Goal: Transaction & Acquisition: Purchase product/service

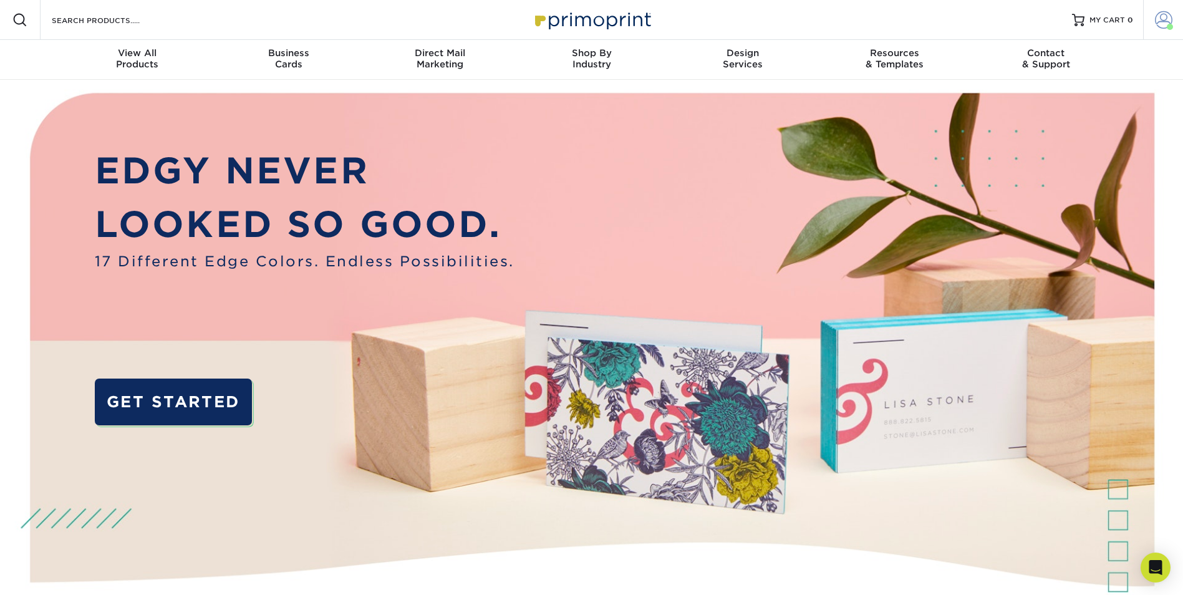
click at [1159, 21] on span at bounding box center [1163, 19] width 17 height 17
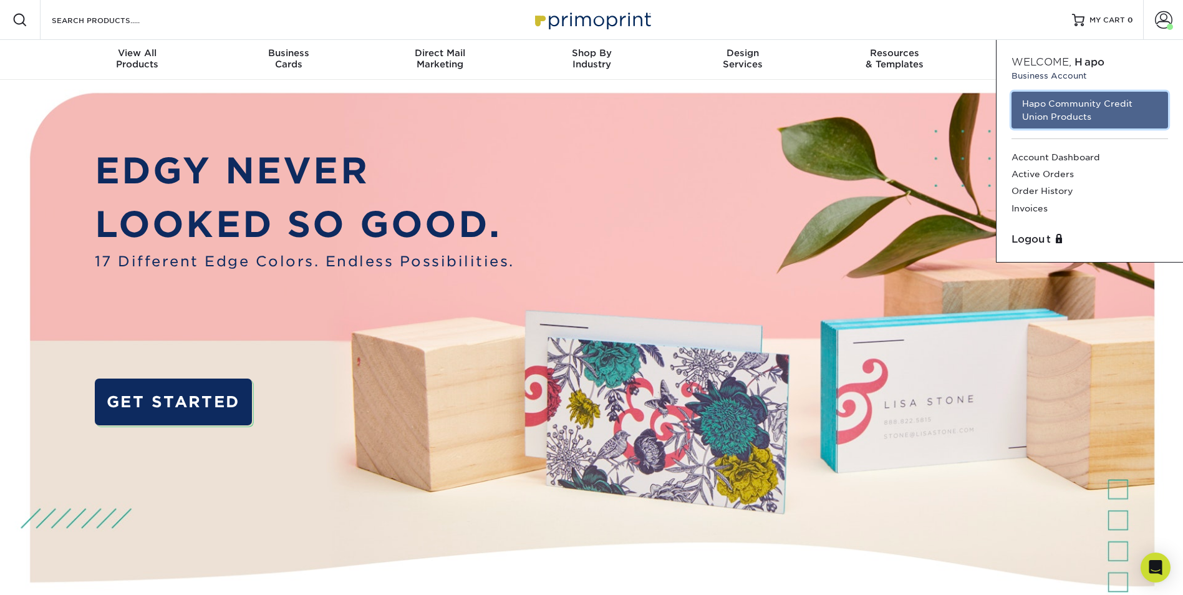
click at [1074, 117] on link "Hapo Community Credit Union Products" at bounding box center [1089, 110] width 157 height 37
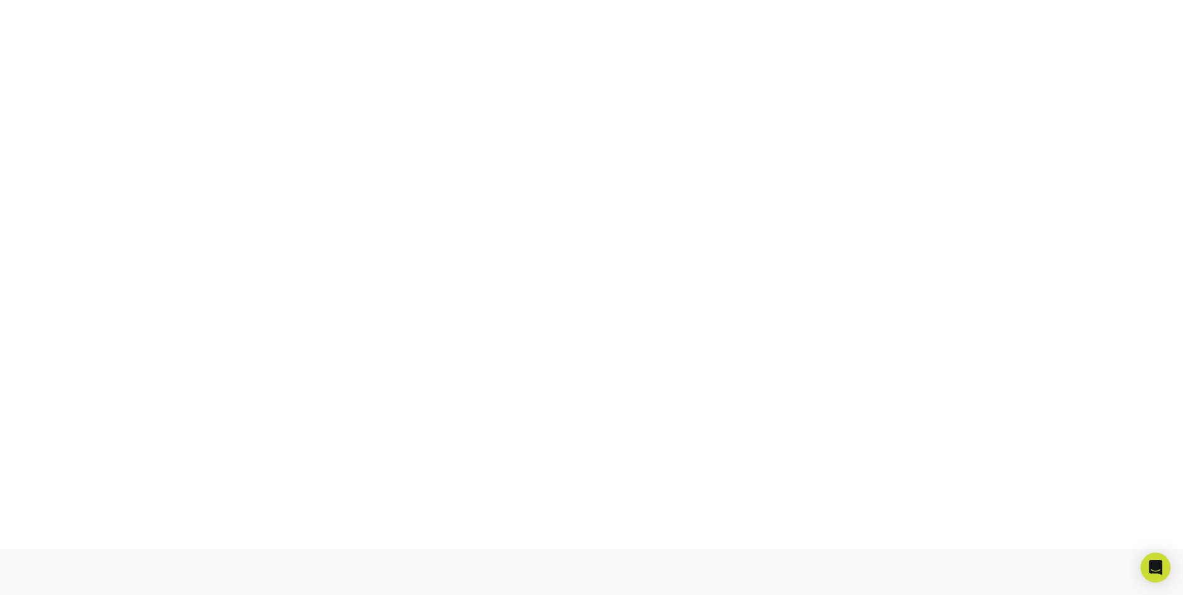
scroll to position [218, 0]
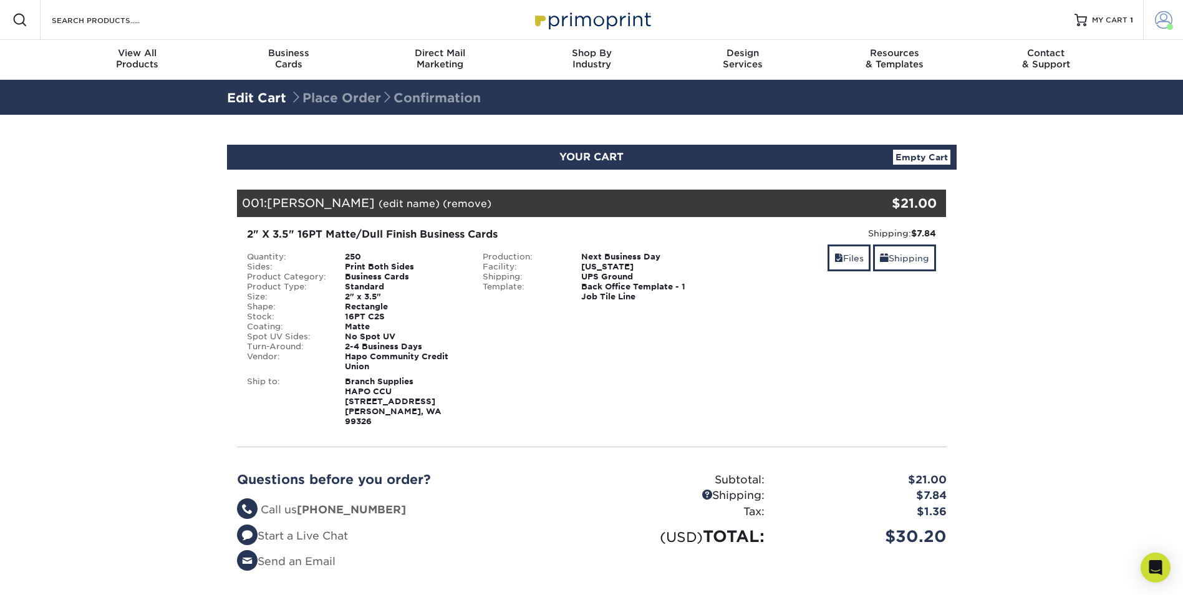
click at [1157, 18] on span at bounding box center [1163, 19] width 17 height 17
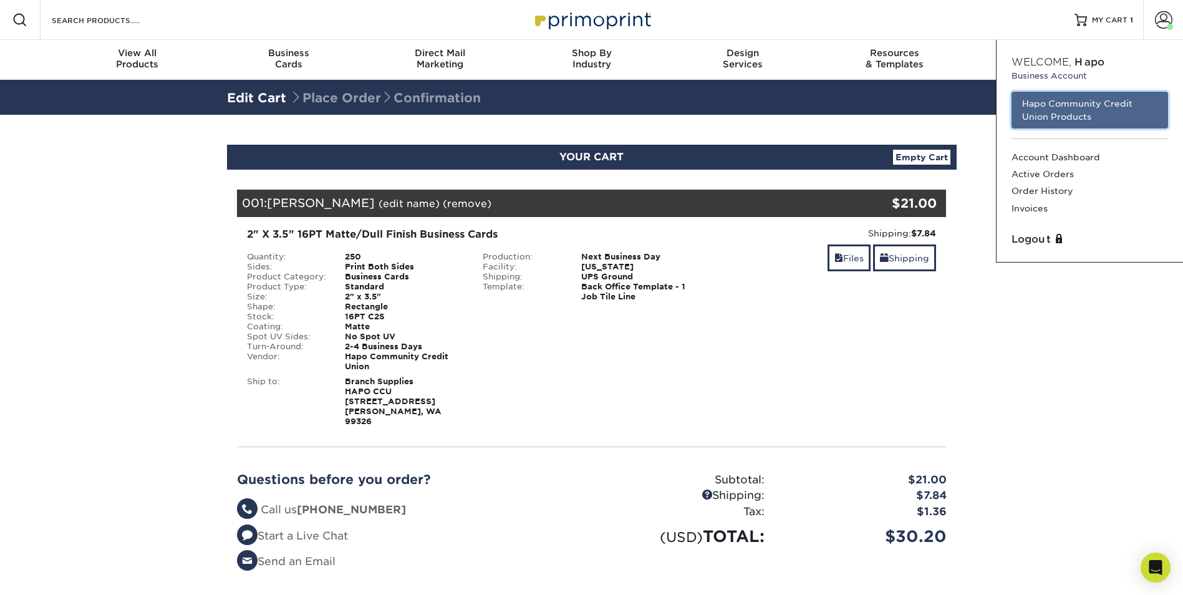
click at [1107, 100] on link "Hapo Community Credit Union Products" at bounding box center [1089, 110] width 157 height 37
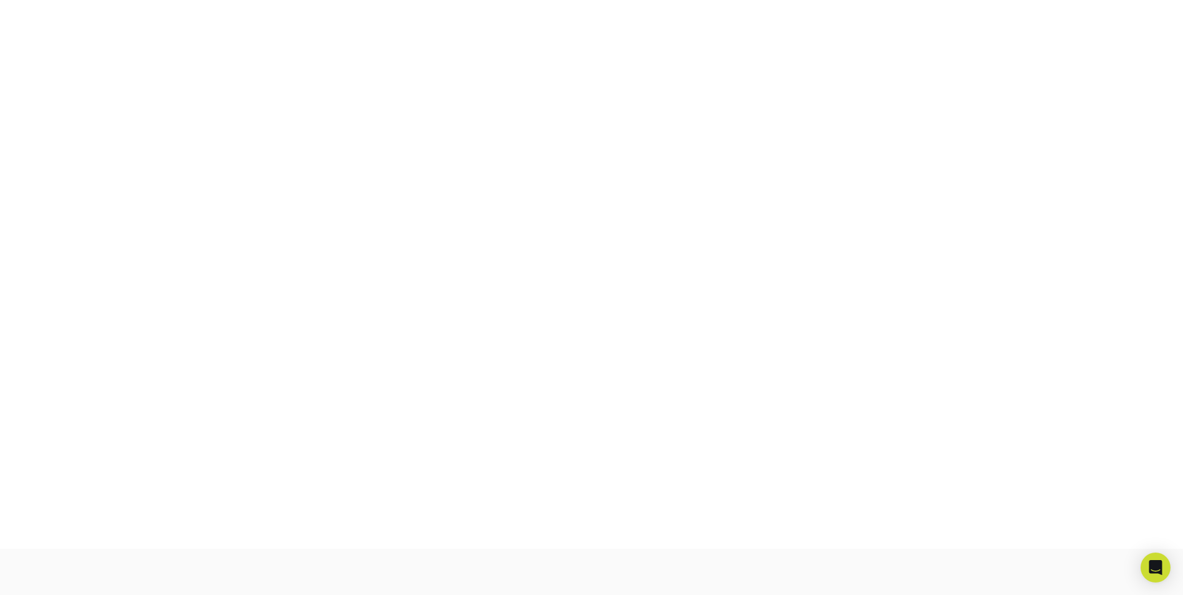
scroll to position [218, 0]
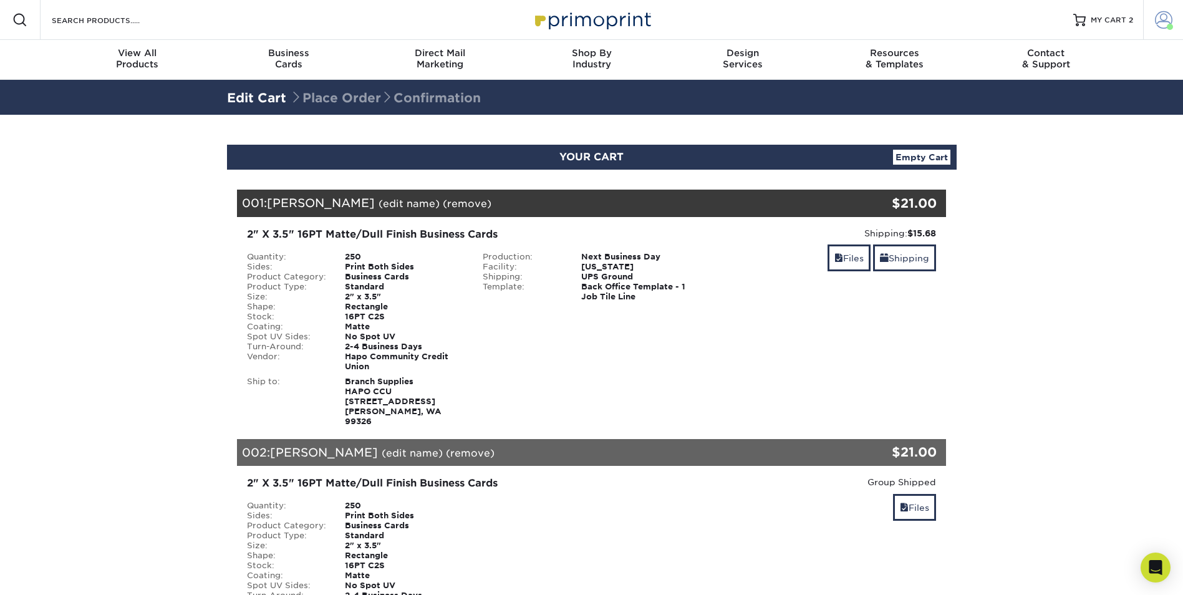
click at [1157, 19] on span at bounding box center [1163, 19] width 17 height 17
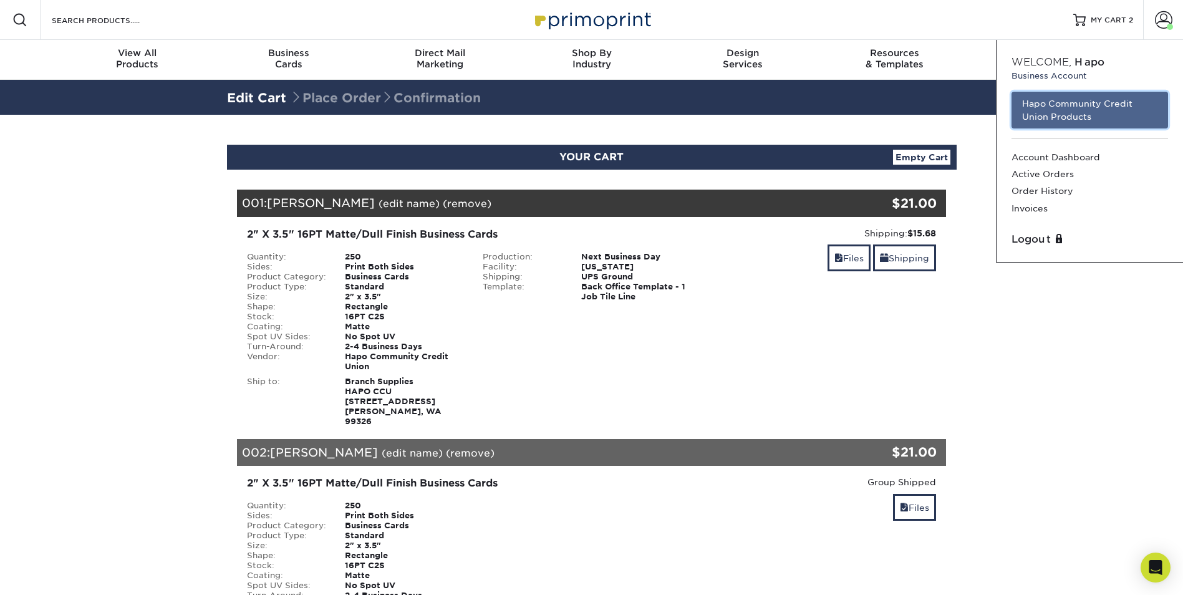
click at [1078, 110] on link "Hapo Community Credit Union Products" at bounding box center [1089, 110] width 157 height 37
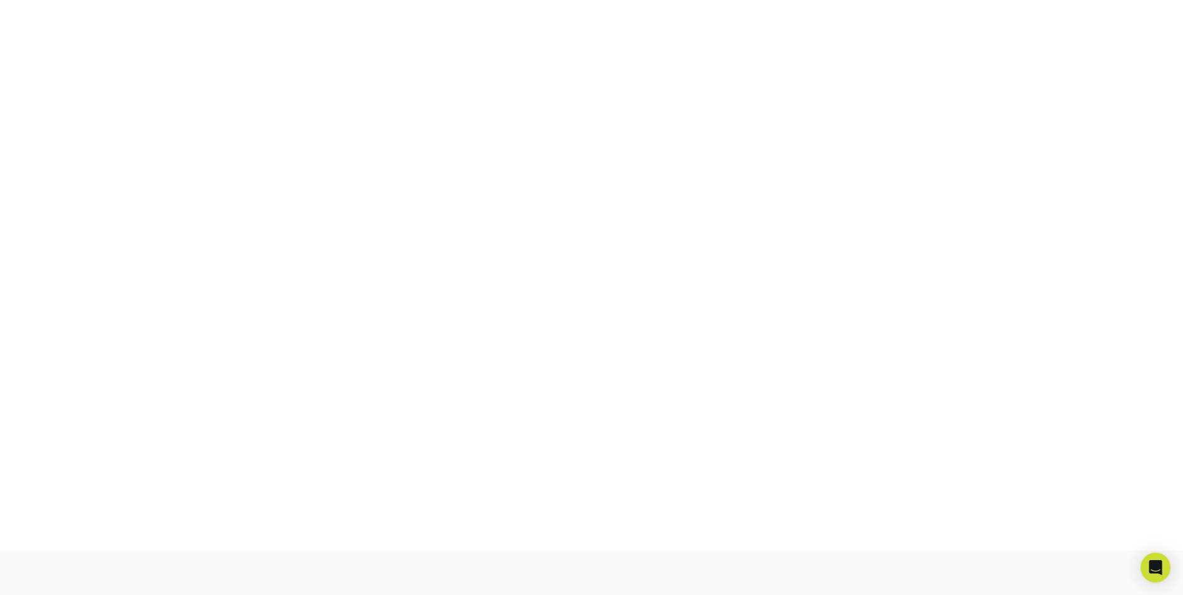
scroll to position [218, 0]
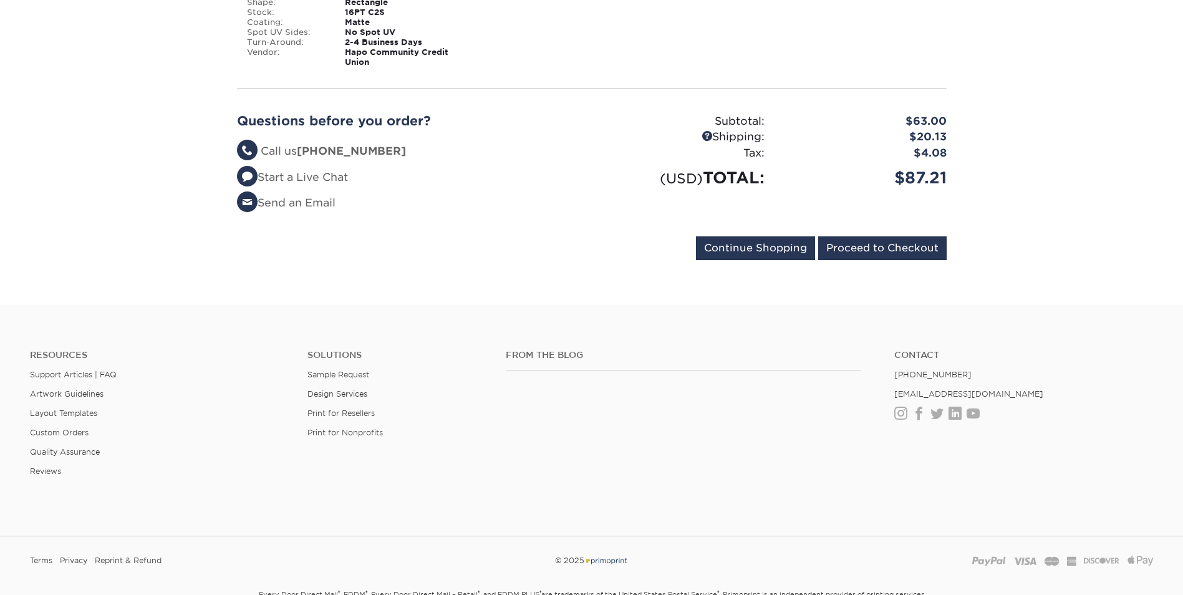
scroll to position [688, 0]
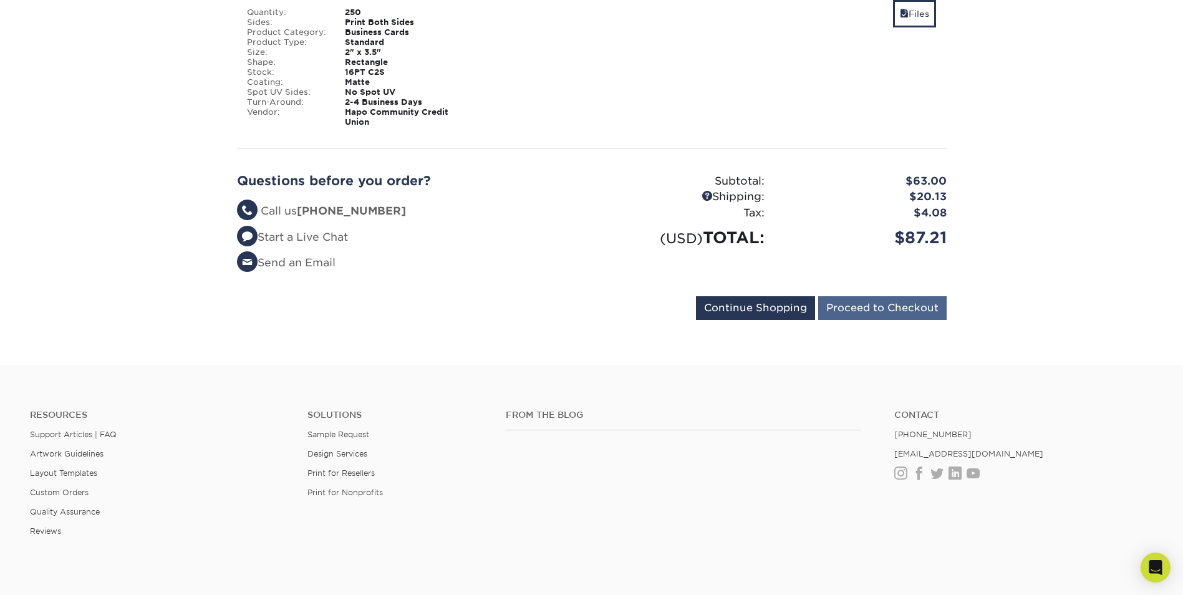
drag, startPoint x: 1119, startPoint y: 287, endPoint x: 883, endPoint y: 307, distance: 236.5
click at [880, 297] on input "Proceed to Checkout" at bounding box center [882, 308] width 128 height 24
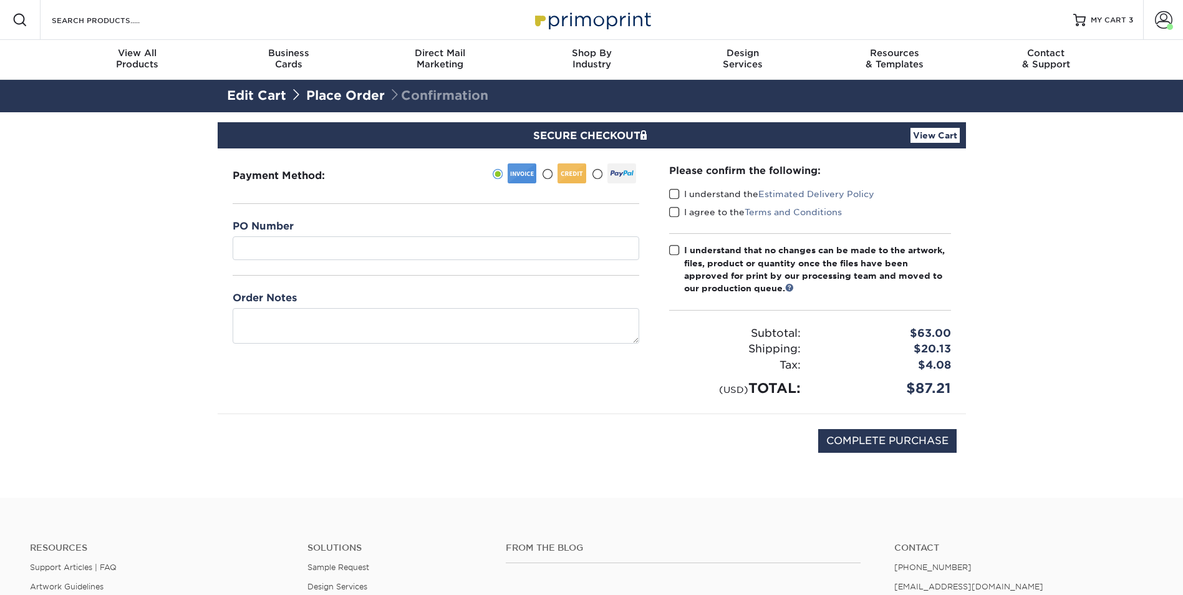
click at [670, 196] on span at bounding box center [674, 194] width 11 height 12
click at [0, 0] on input "I understand the Estimated Delivery Policy" at bounding box center [0, 0] width 0 height 0
click at [673, 212] on span at bounding box center [674, 212] width 11 height 12
click at [0, 0] on input "I agree to the Terms and Conditions" at bounding box center [0, 0] width 0 height 0
drag, startPoint x: 675, startPoint y: 246, endPoint x: 698, endPoint y: 291, distance: 50.5
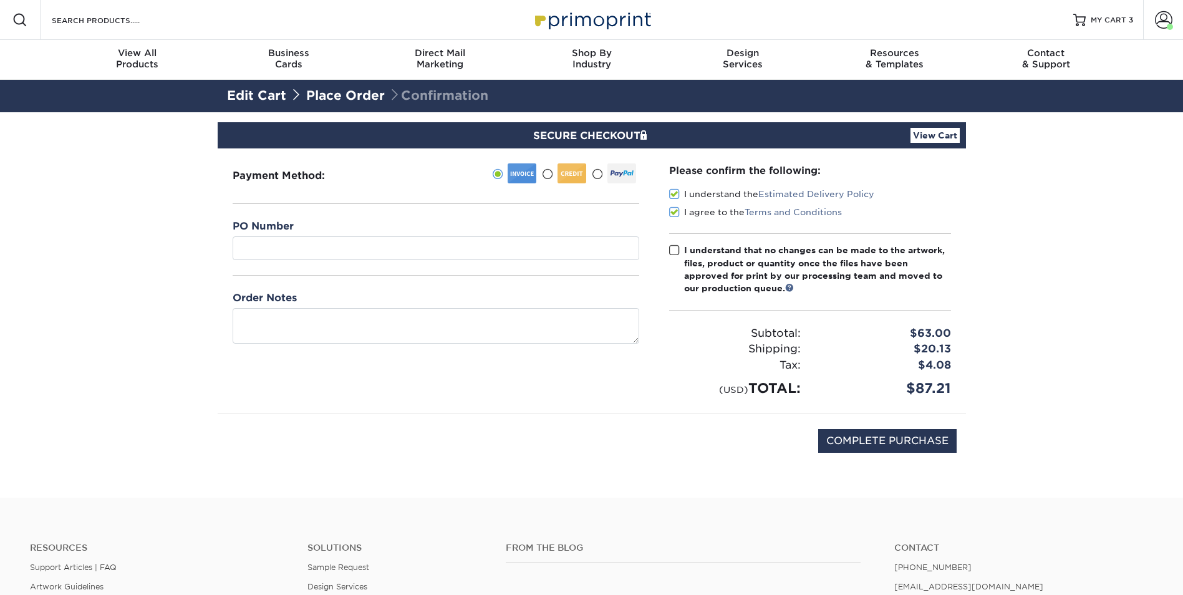
click at [675, 246] on span at bounding box center [674, 250] width 11 height 12
click at [0, 0] on input "I understand that no changes can be made to the artwork, files, product or quan…" at bounding box center [0, 0] width 0 height 0
click at [711, 402] on div "Please confirm the following: I understand the Estimated Delivery Policy I agre…" at bounding box center [810, 280] width 312 height 265
click at [889, 437] on input "COMPLETE PURCHASE" at bounding box center [887, 441] width 138 height 24
type input "PROCESSING, PLEASE WAIT..."
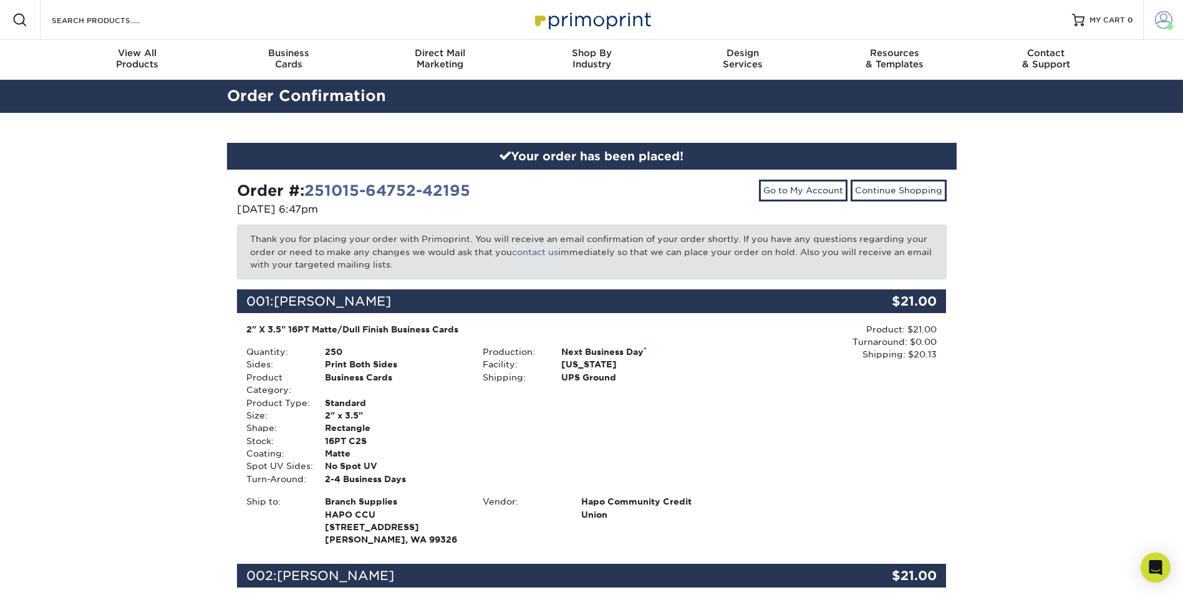
click at [1159, 16] on span at bounding box center [1163, 19] width 17 height 17
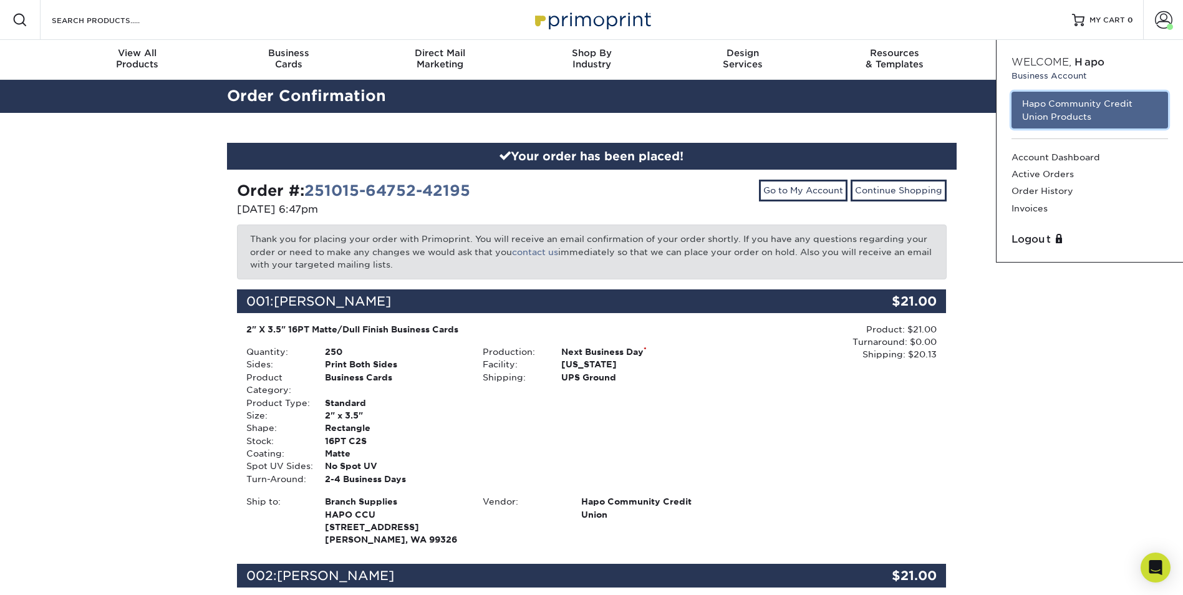
click at [1085, 114] on link "Hapo Community Credit Union Products" at bounding box center [1089, 110] width 157 height 37
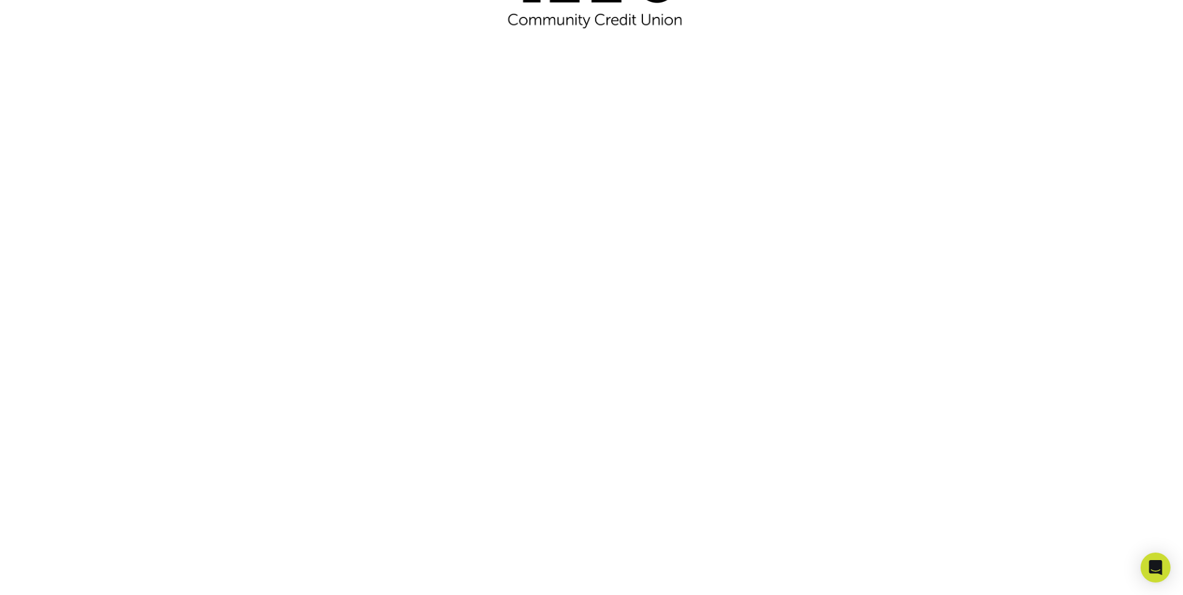
scroll to position [218, 0]
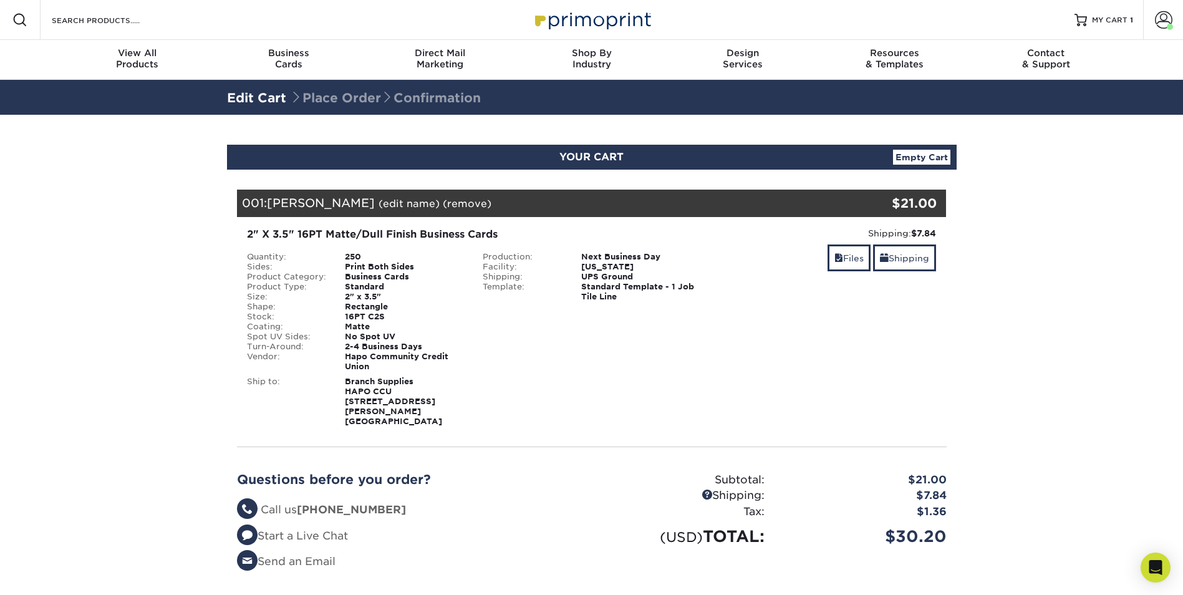
drag, startPoint x: 1154, startPoint y: 24, endPoint x: 1140, endPoint y: 40, distance: 20.8
click at [1154, 24] on link "Account" at bounding box center [1163, 20] width 40 height 40
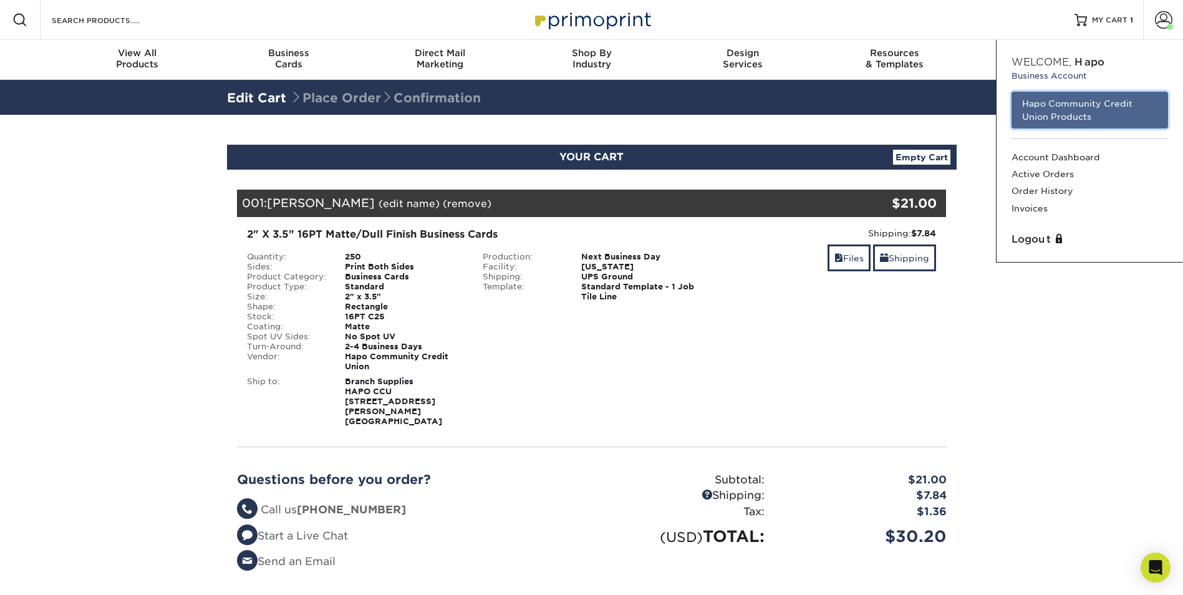
click at [1061, 115] on link "Hapo Community Credit Union Products" at bounding box center [1089, 110] width 157 height 37
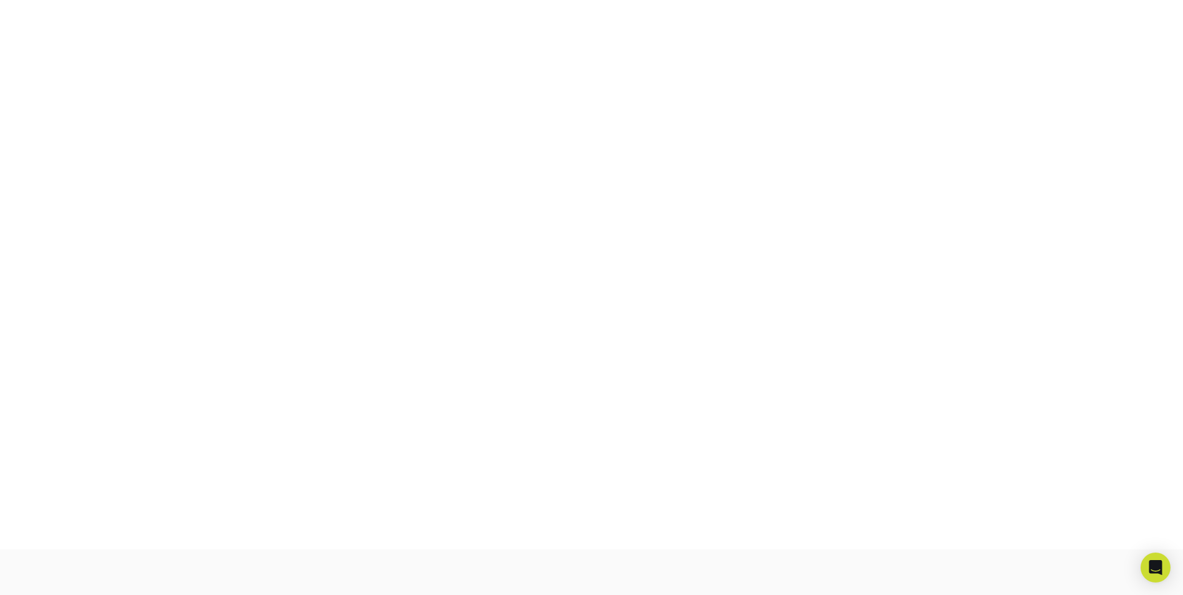
scroll to position [218, 0]
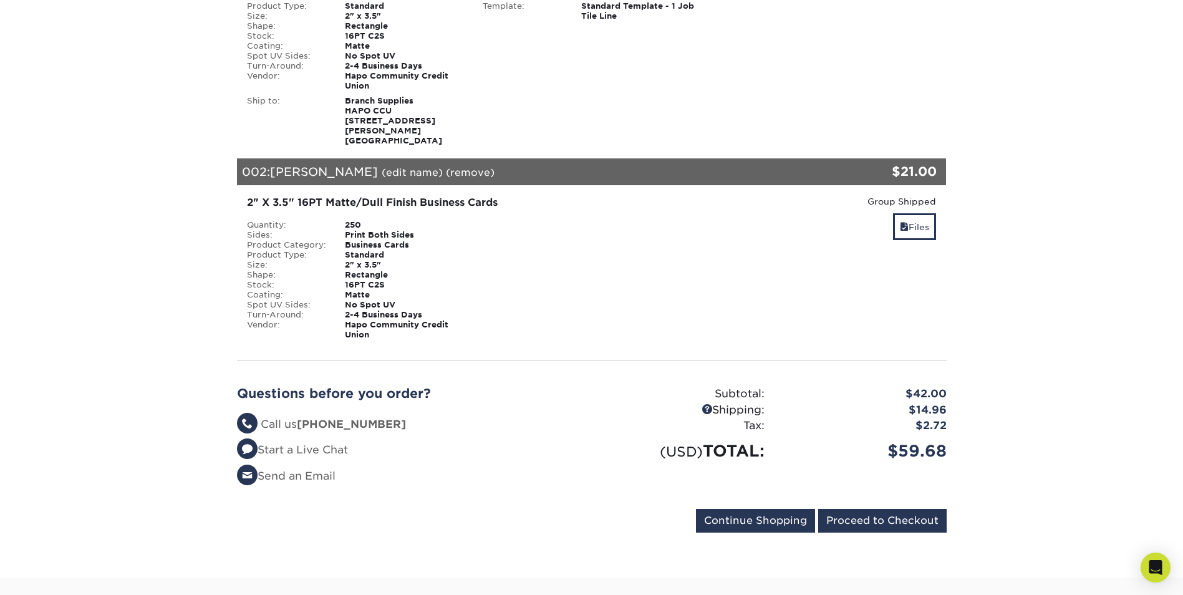
scroll to position [312, 0]
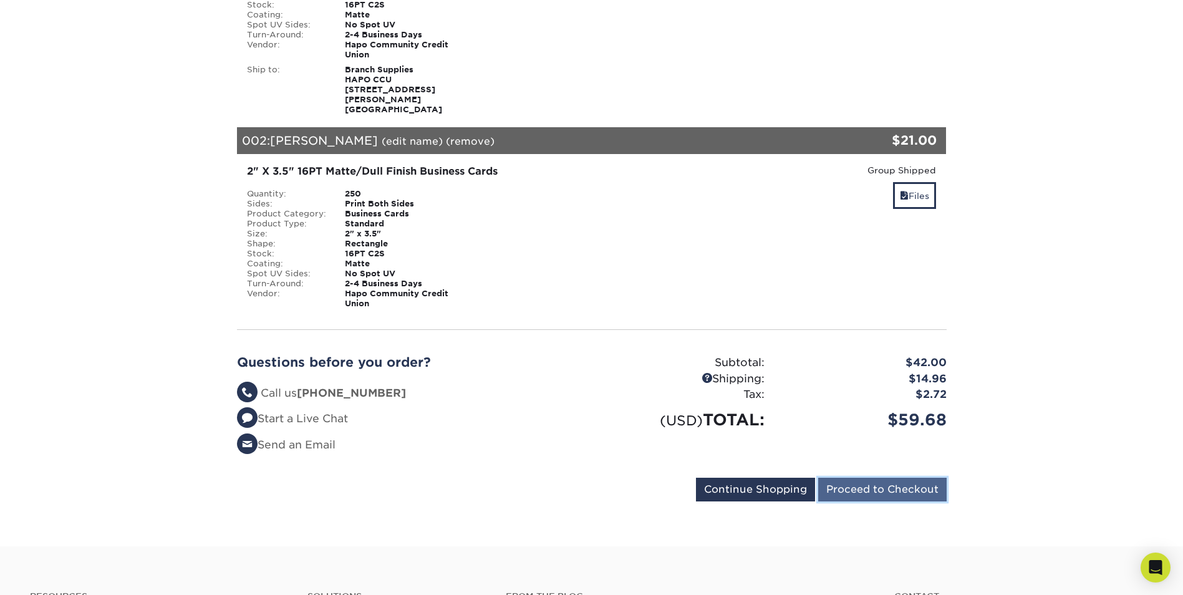
click at [894, 478] on input "Proceed to Checkout" at bounding box center [882, 490] width 128 height 24
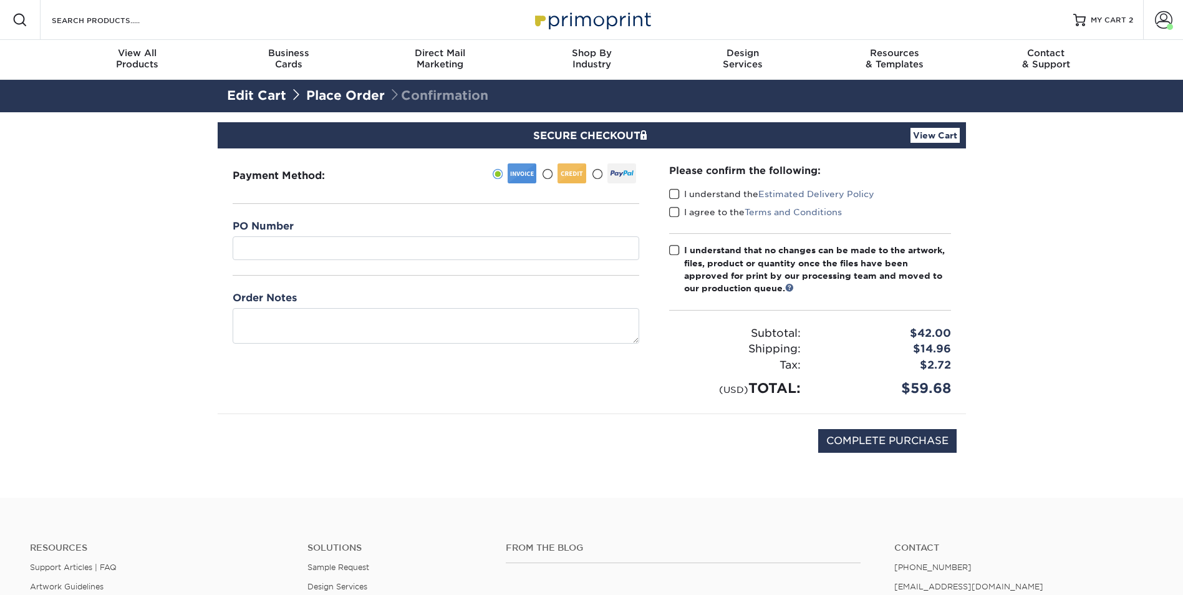
click at [667, 191] on div "Please confirm the following: I understand the Estimated Delivery Policy I agre…" at bounding box center [810, 280] width 312 height 265
click at [672, 201] on div "I understand the Estimated Delivery Policy" at bounding box center [810, 196] width 282 height 17
click at [672, 213] on span at bounding box center [674, 212] width 11 height 12
click at [0, 0] on input "I agree to the Terms and Conditions" at bounding box center [0, 0] width 0 height 0
click at [675, 192] on span at bounding box center [674, 194] width 11 height 12
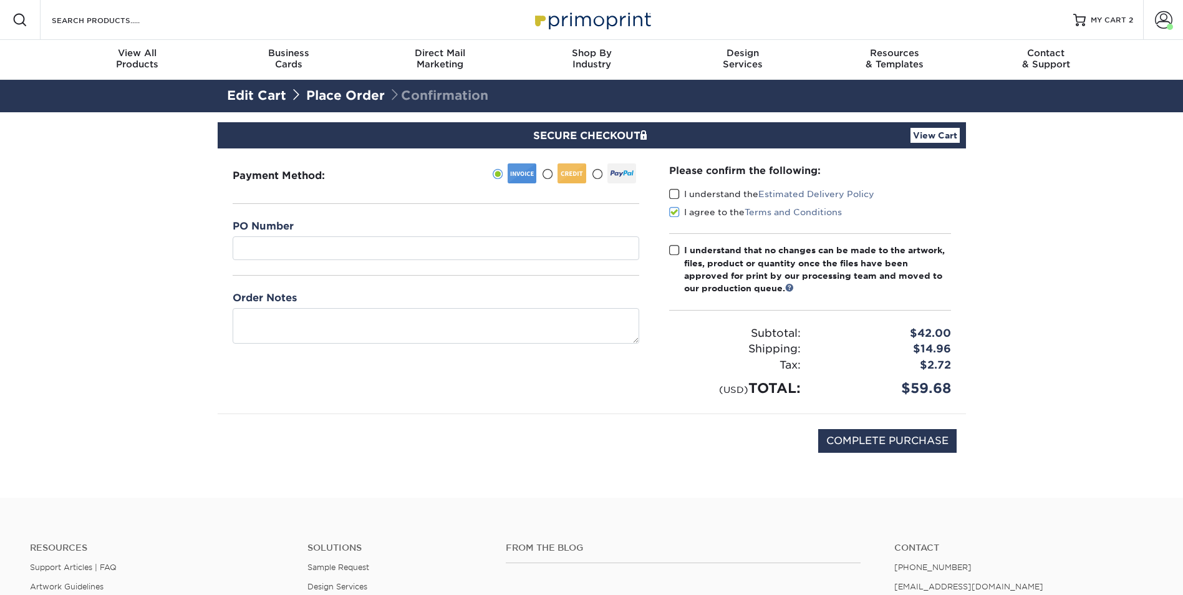
click at [0, 0] on input "I understand the Estimated Delivery Policy" at bounding box center [0, 0] width 0 height 0
click at [675, 253] on span at bounding box center [674, 250] width 11 height 12
click at [0, 0] on input "I understand that no changes can be made to the artwork, files, product or quan…" at bounding box center [0, 0] width 0 height 0
click at [866, 445] on input "COMPLETE PURCHASE" at bounding box center [887, 441] width 138 height 24
type input "PROCESSING, PLEASE WAIT..."
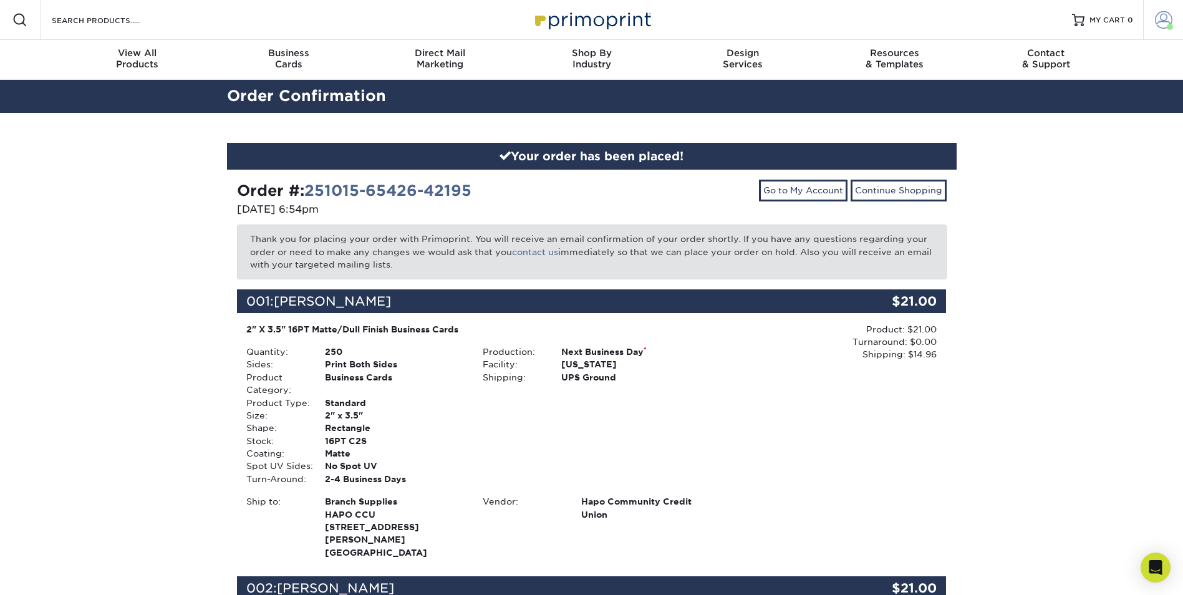
click at [1160, 14] on span at bounding box center [1163, 19] width 17 height 17
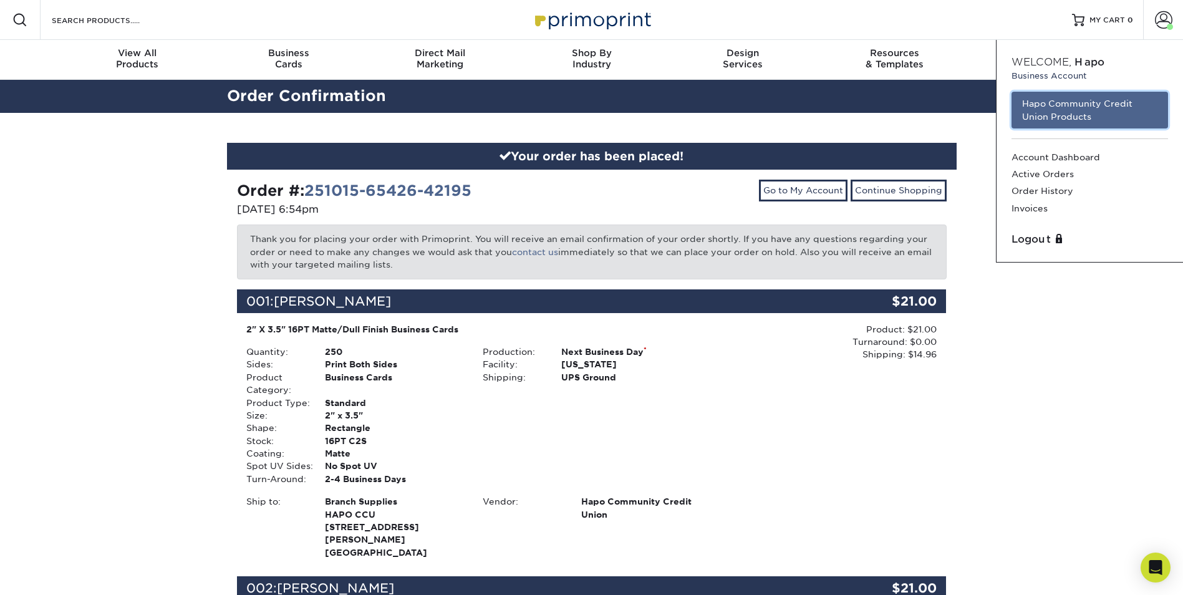
click at [1081, 113] on link "Hapo Community Credit Union Products" at bounding box center [1089, 110] width 157 height 37
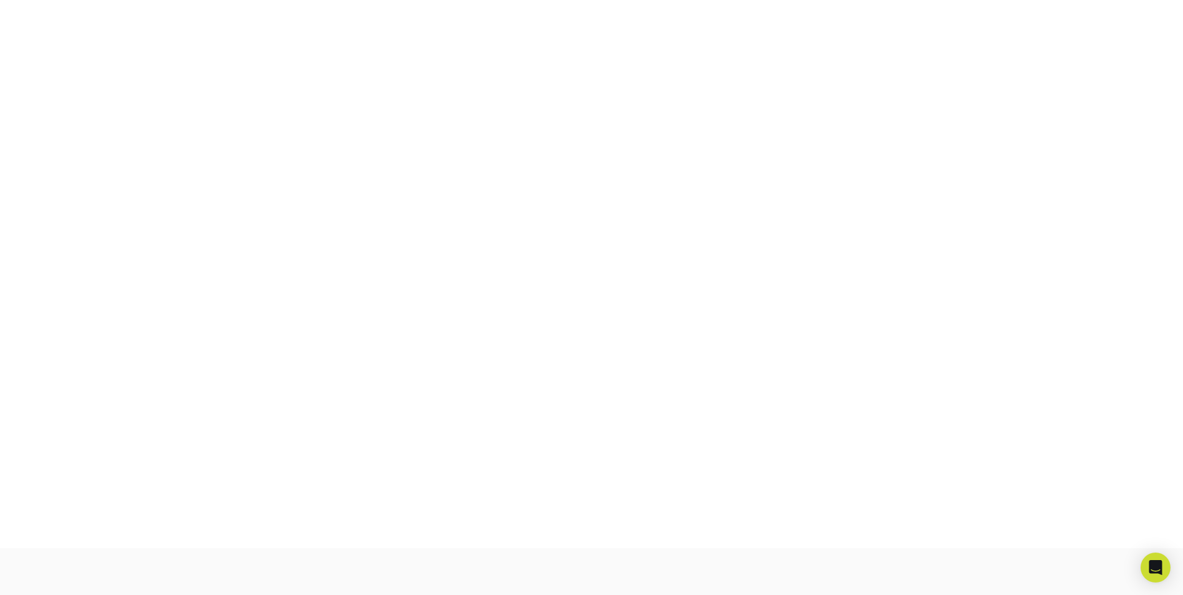
scroll to position [218, 0]
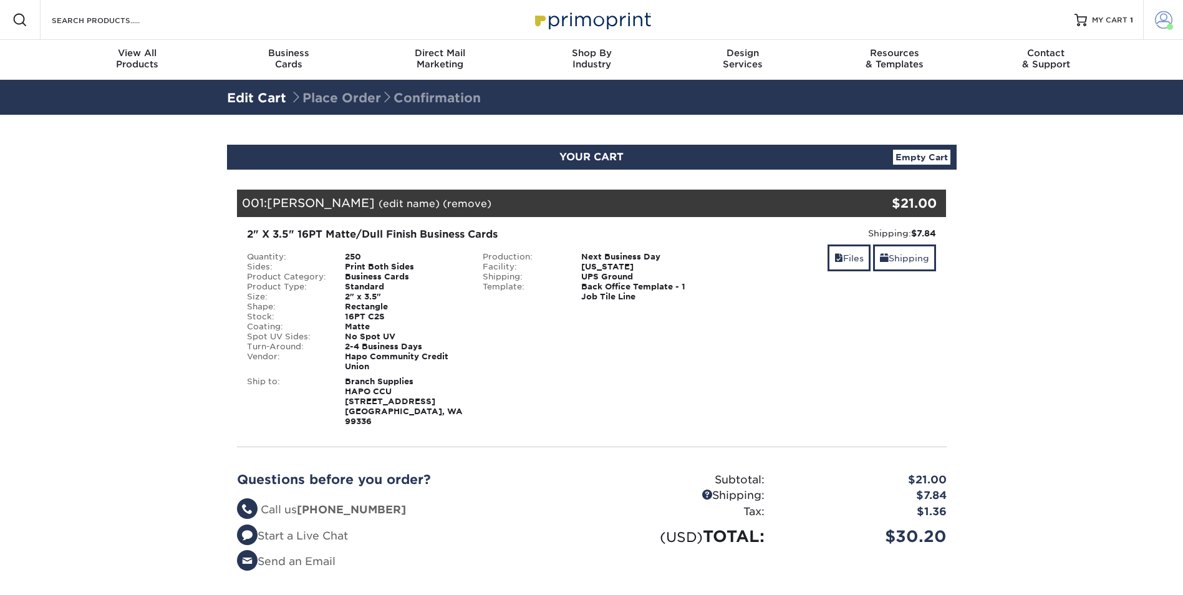
click at [1164, 14] on span at bounding box center [1163, 19] width 17 height 17
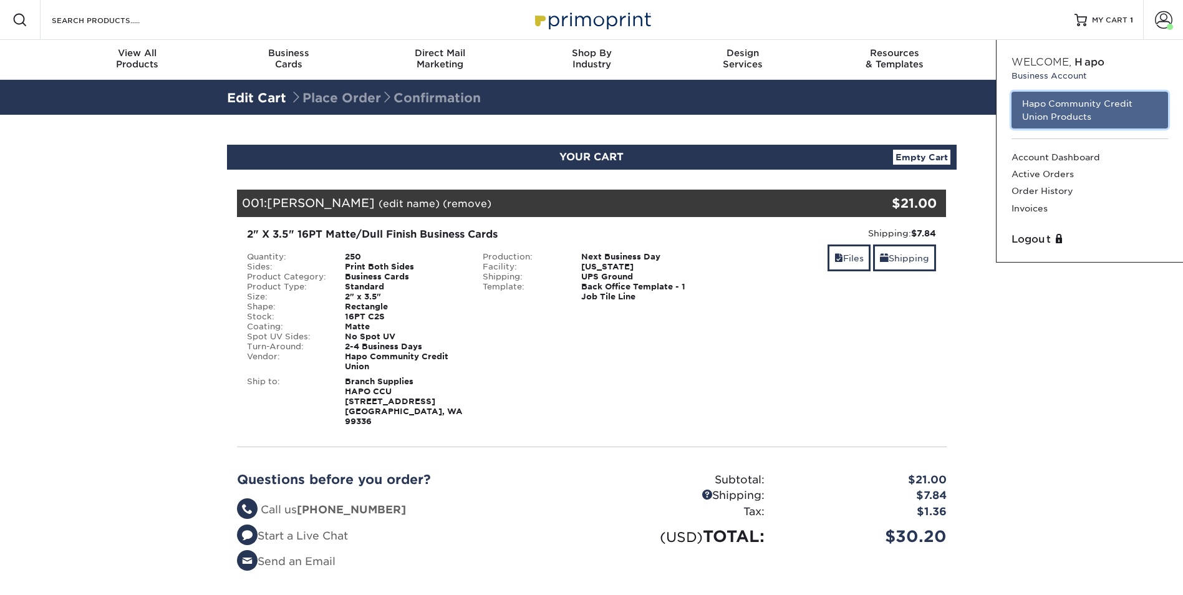
click at [1101, 99] on link "Hapo Community Credit Union Products" at bounding box center [1089, 110] width 157 height 37
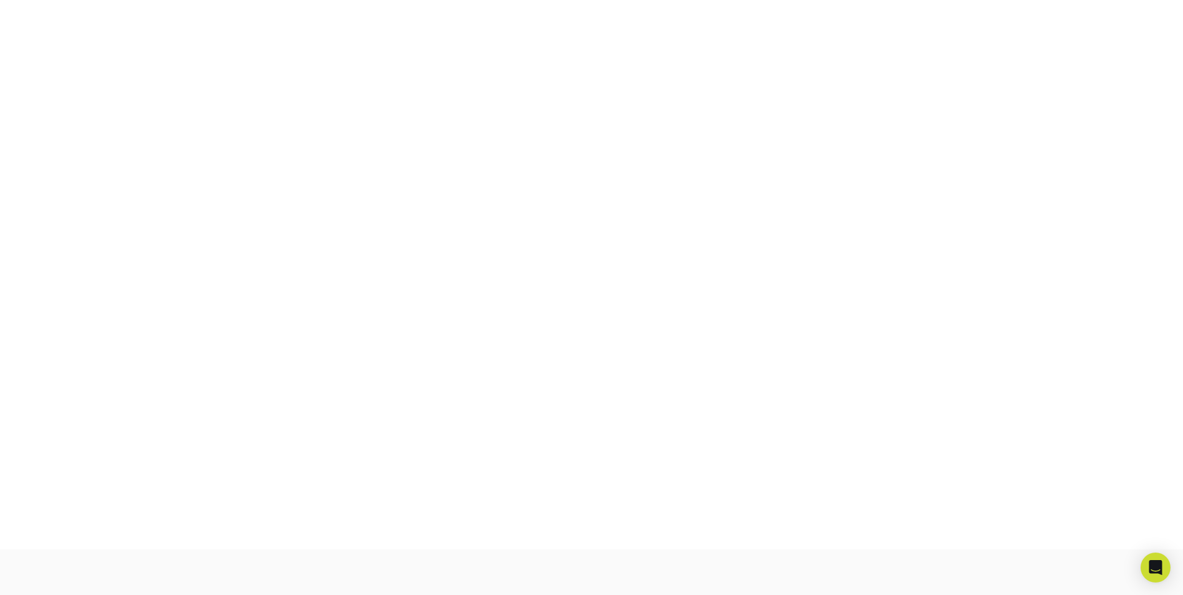
scroll to position [218, 0]
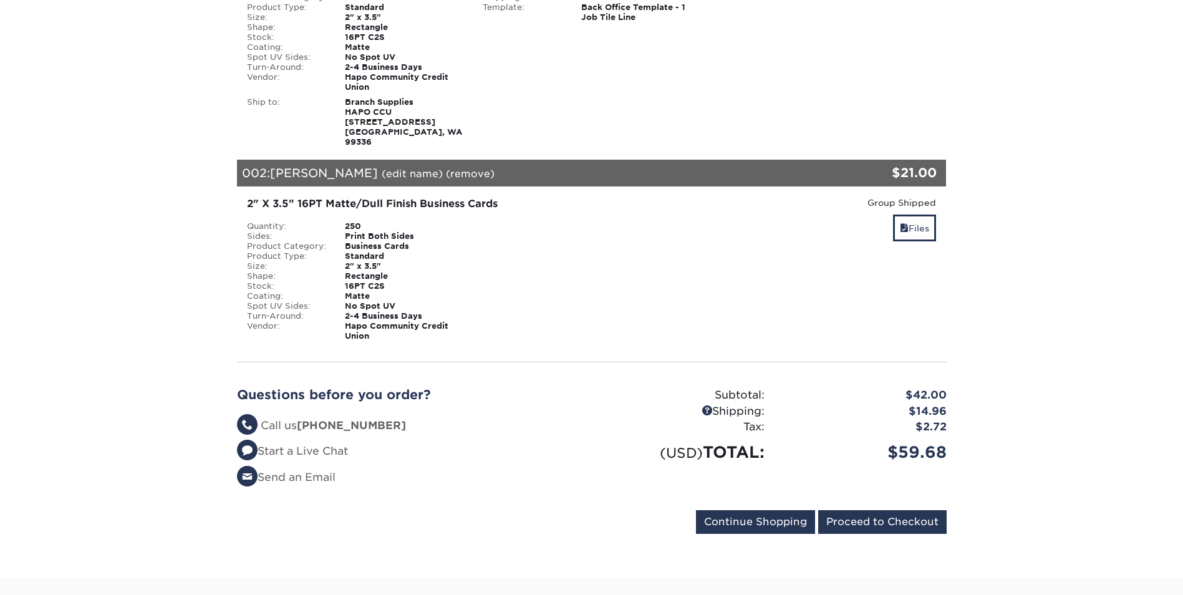
scroll to position [374, 0]
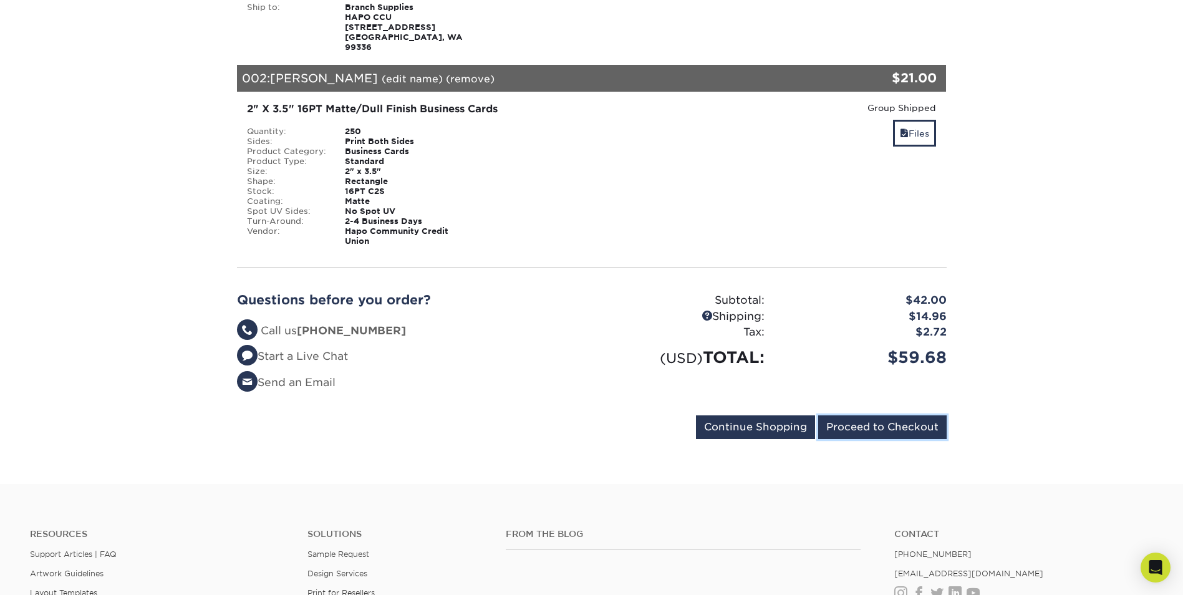
drag, startPoint x: 919, startPoint y: 413, endPoint x: 1131, endPoint y: 373, distance: 215.1
click at [919, 415] on input "Proceed to Checkout" at bounding box center [882, 427] width 128 height 24
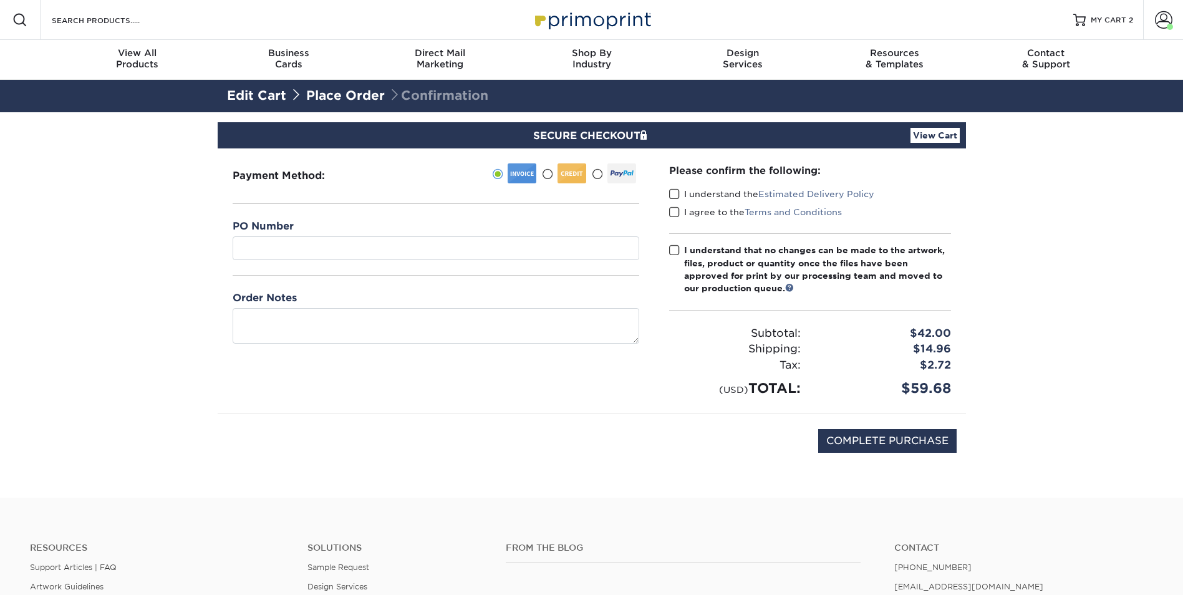
drag, startPoint x: 677, startPoint y: 195, endPoint x: 676, endPoint y: 210, distance: 15.0
click at [677, 195] on span at bounding box center [674, 194] width 11 height 12
click at [0, 0] on input "I understand the Estimated Delivery Policy" at bounding box center [0, 0] width 0 height 0
click at [676, 210] on span at bounding box center [674, 212] width 11 height 12
click at [0, 0] on input "I agree to the Terms and Conditions" at bounding box center [0, 0] width 0 height 0
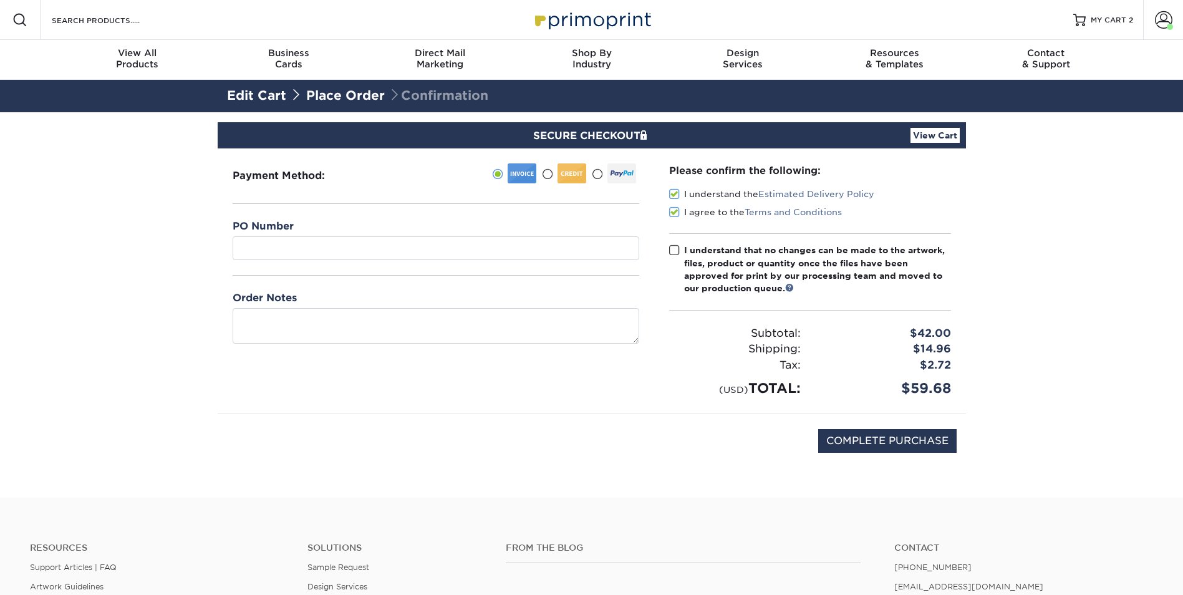
click at [676, 246] on span at bounding box center [674, 250] width 11 height 12
click at [0, 0] on input "I understand that no changes can be made to the artwork, files, product or quan…" at bounding box center [0, 0] width 0 height 0
click at [861, 433] on input "COMPLETE PURCHASE" at bounding box center [887, 441] width 138 height 24
type input "PROCESSING, PLEASE WAIT..."
